Goal: Task Accomplishment & Management: Manage account settings

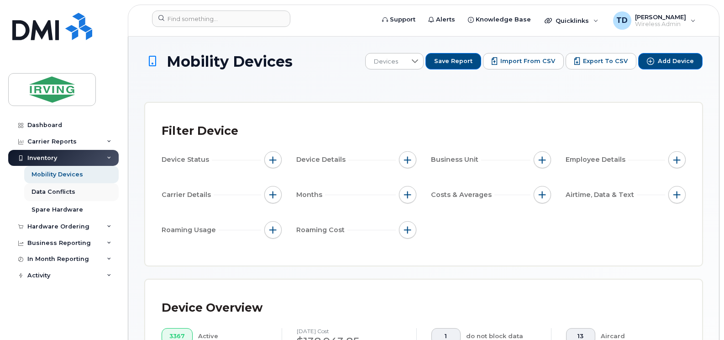
scroll to position [357, 0]
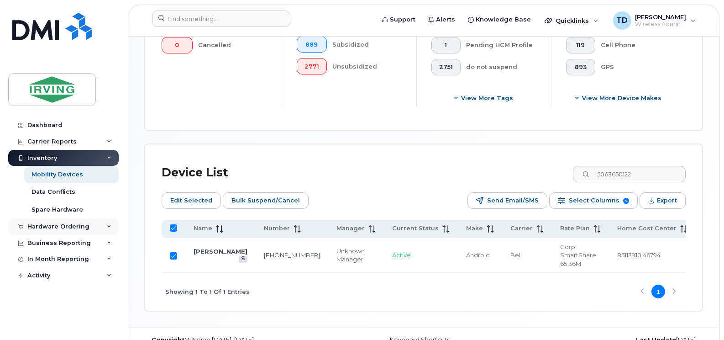
click at [107, 227] on icon at bounding box center [109, 226] width 5 height 5
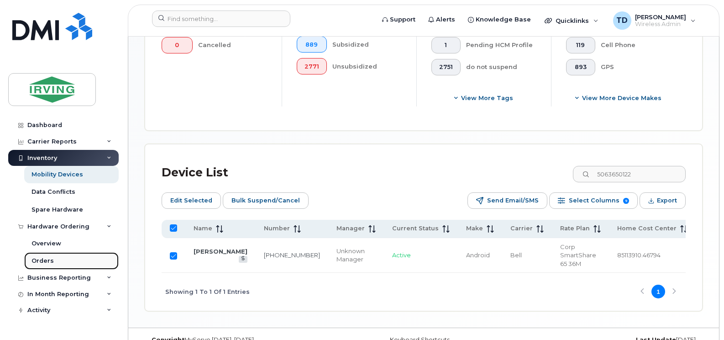
click at [49, 260] on div "Orders" at bounding box center [43, 261] width 22 height 8
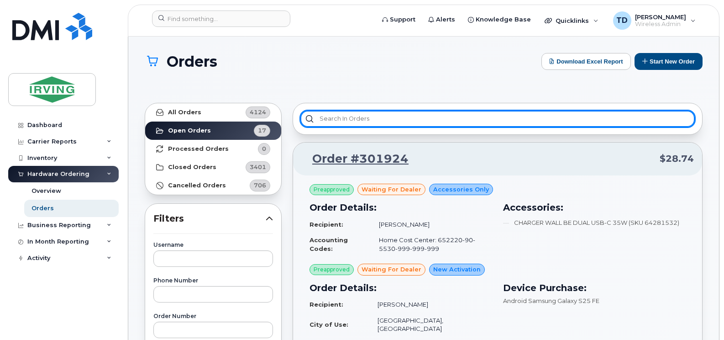
click at [397, 118] on input "text" at bounding box center [498, 119] width 395 height 16
paste input "301352"
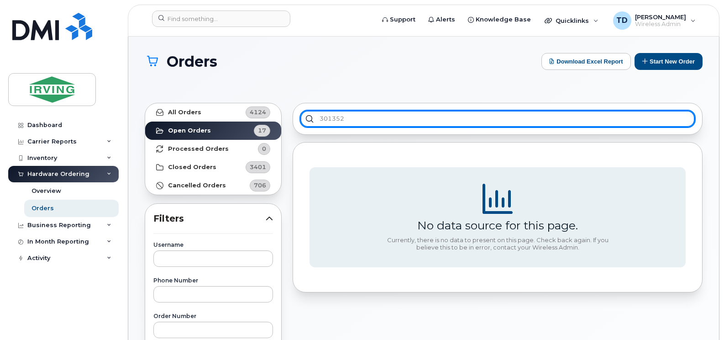
type input "301352"
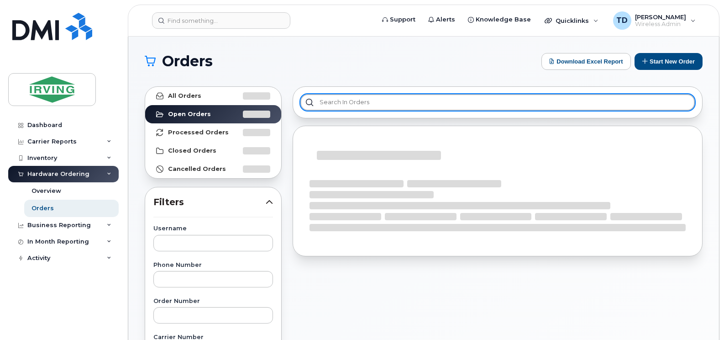
click at [358, 98] on input "text" at bounding box center [498, 102] width 395 height 16
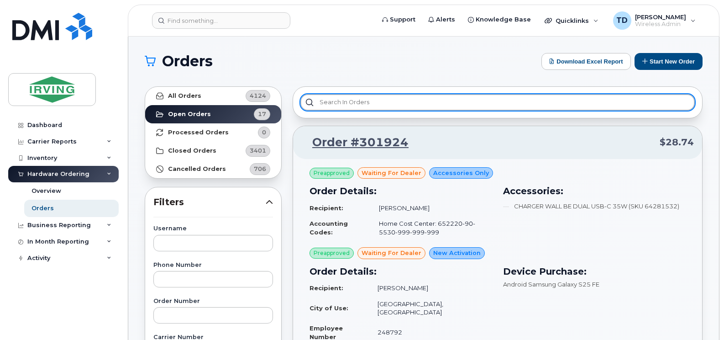
paste input "301352"
type input "3"
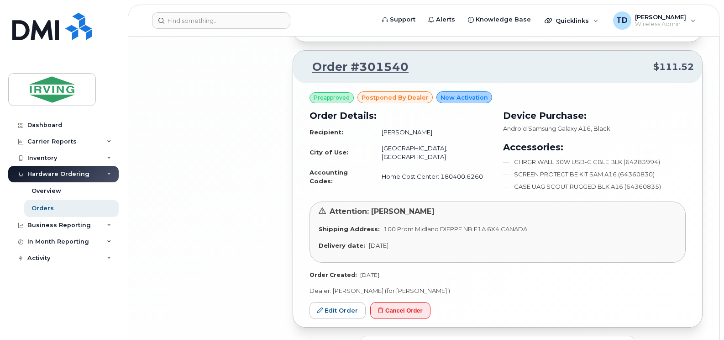
scroll to position [2274, 0]
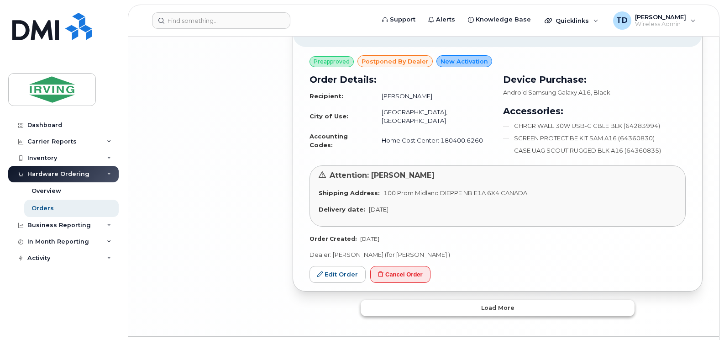
click at [486, 303] on span "Load more" at bounding box center [497, 307] width 33 height 9
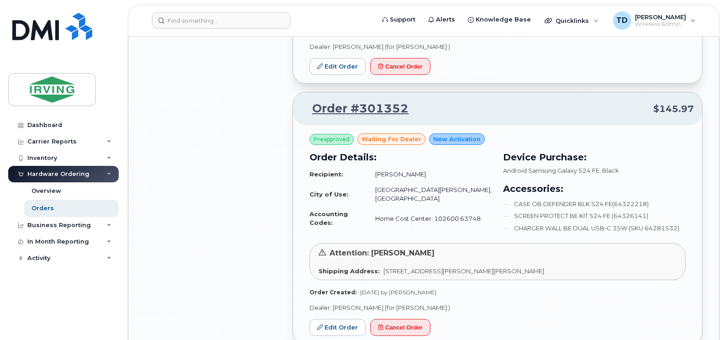
scroll to position [2503, 0]
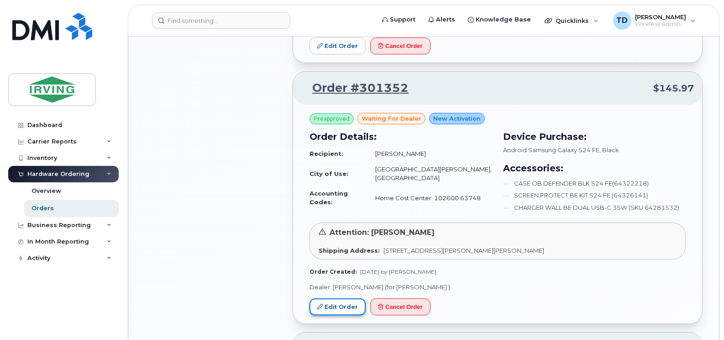
click at [339, 298] on link "Edit Order" at bounding box center [338, 306] width 56 height 17
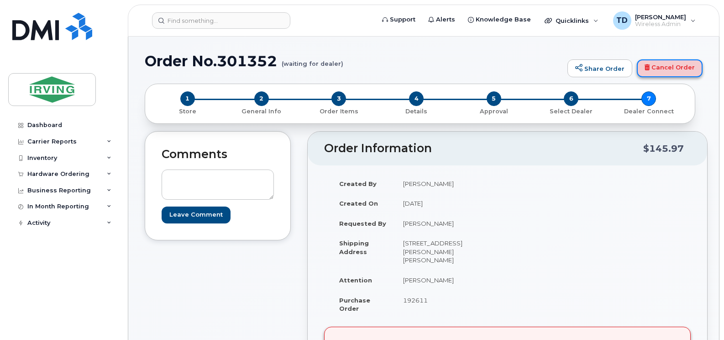
click at [659, 72] on link "Cancel Order" at bounding box center [670, 68] width 66 height 18
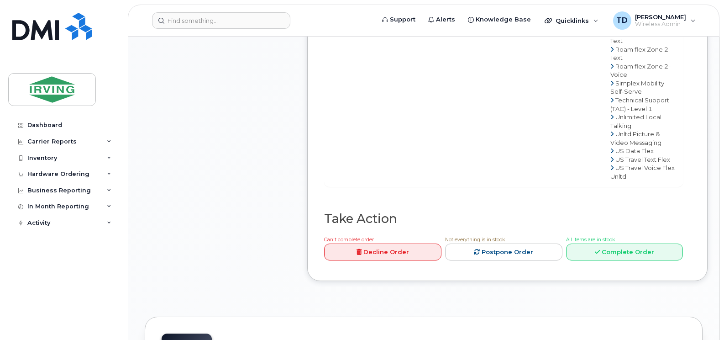
scroll to position [822, 0]
